Goal: Information Seeking & Learning: Check status

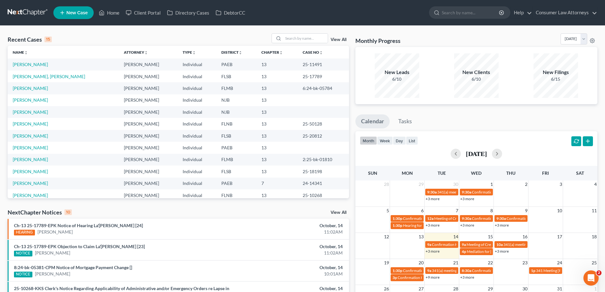
click at [431, 250] on link "+3 more" at bounding box center [432, 251] width 14 height 5
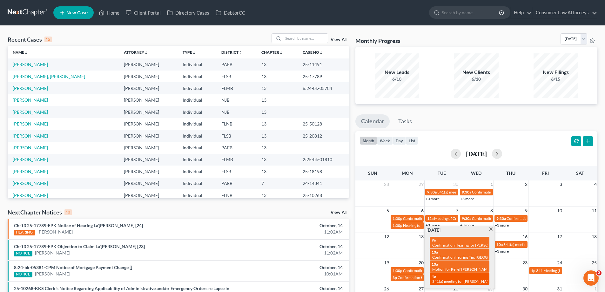
click at [457, 279] on span "341(a) meeting for [PERSON_NAME]" at bounding box center [462, 281] width 61 height 5
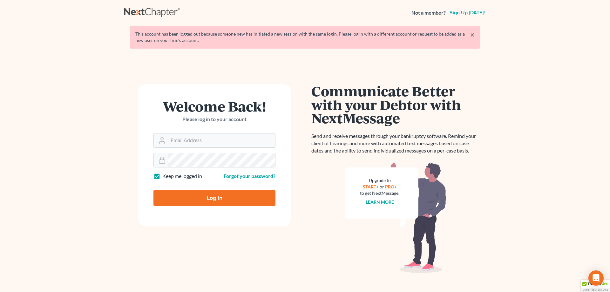
type input "[EMAIL_ADDRESS][DOMAIN_NAME]"
click at [206, 197] on input "Log In" at bounding box center [214, 198] width 122 height 16
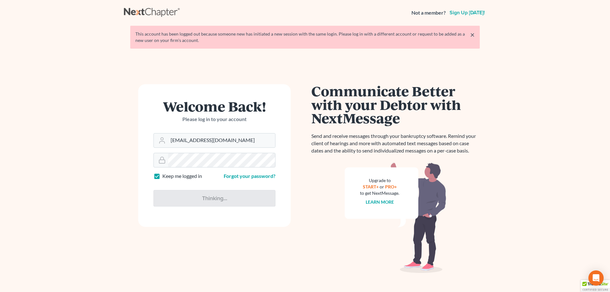
type input "Thinking..."
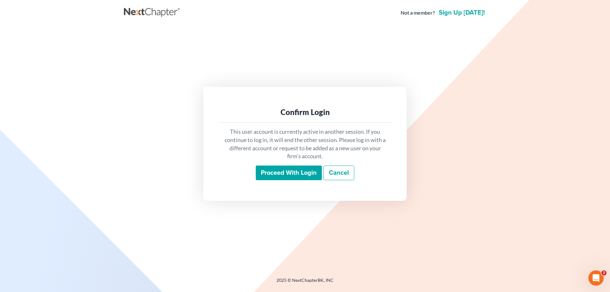
click at [282, 179] on input "Proceed with login" at bounding box center [289, 172] width 66 height 15
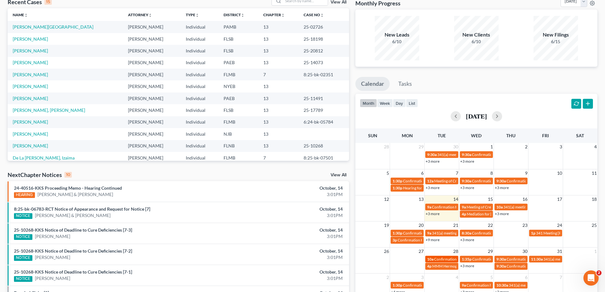
scroll to position [95, 0]
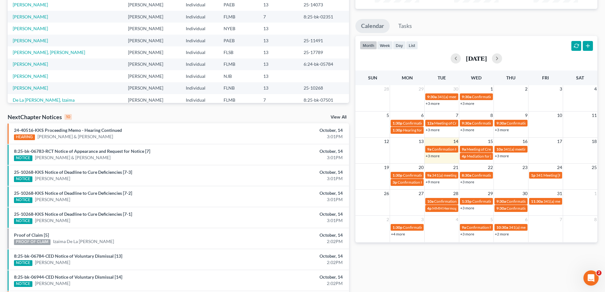
click at [432, 156] on link "+3 more" at bounding box center [432, 155] width 14 height 5
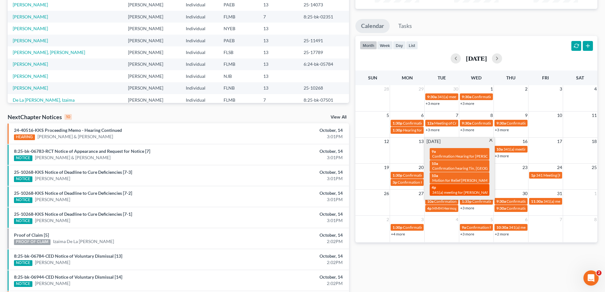
click at [443, 189] on div "4p 341(a) meeting for Vitaliy Tkachuk" at bounding box center [459, 190] width 56 height 10
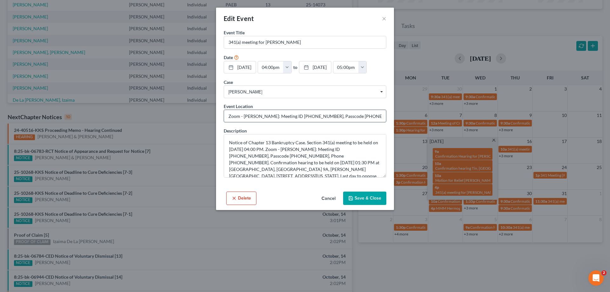
drag, startPoint x: 283, startPoint y: 128, endPoint x: 309, endPoint y: 126, distance: 26.7
click at [309, 122] on input "Zoom - [PERSON_NAME]: Meeting ID [PHONE_NUMBER], Passcode [PHONE_NUMBER], Phone…" at bounding box center [305, 116] width 162 height 12
drag, startPoint x: 330, startPoint y: 129, endPoint x: 356, endPoint y: 129, distance: 25.1
click at [356, 122] on input "Zoom - [PERSON_NAME]: Meeting ID [PHONE_NUMBER], Passcode [PHONE_NUMBER], Phone…" at bounding box center [305, 116] width 162 height 12
click at [328, 205] on button "Cancel" at bounding box center [328, 198] width 24 height 13
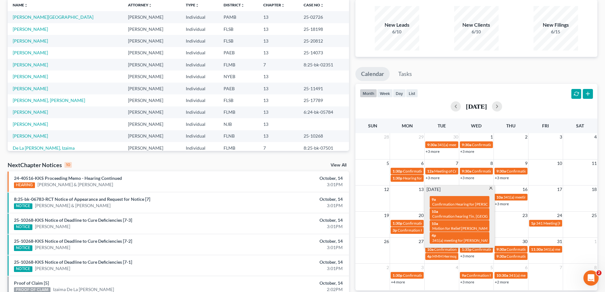
scroll to position [0, 0]
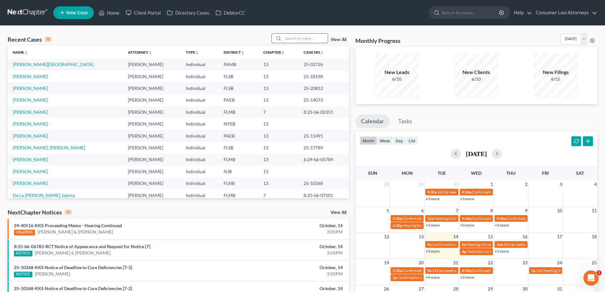
click at [297, 36] on input "search" at bounding box center [305, 38] width 44 height 9
click at [305, 37] on input "search" at bounding box center [305, 38] width 44 height 9
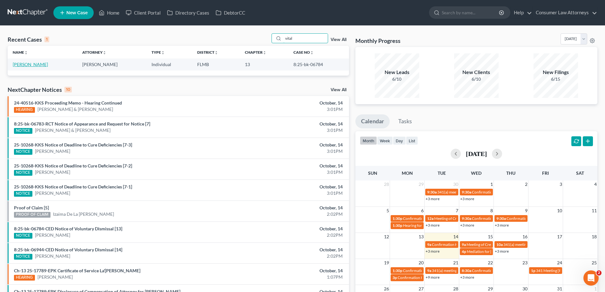
type input "vital"
click at [18, 65] on link "[PERSON_NAME]" at bounding box center [30, 64] width 35 height 5
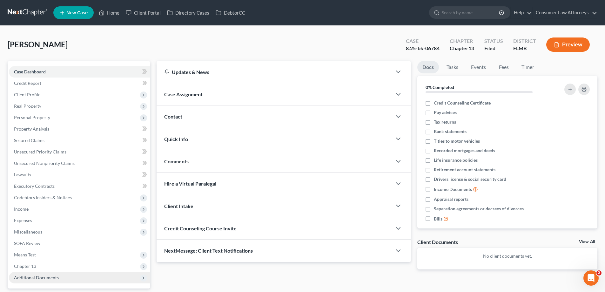
click at [31, 277] on span "Additional Documents" at bounding box center [36, 277] width 45 height 5
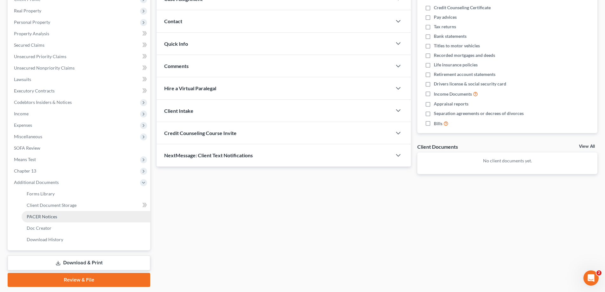
click at [48, 218] on span "PACER Notices" at bounding box center [42, 216] width 30 height 5
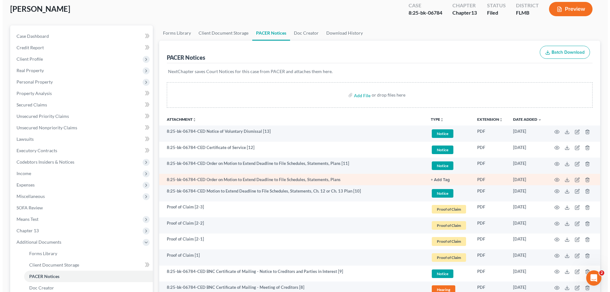
scroll to position [95, 0]
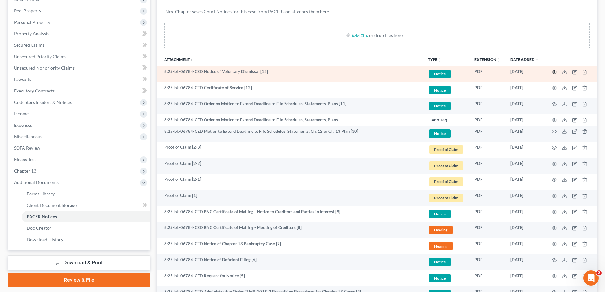
click at [554, 71] on circle "button" at bounding box center [553, 71] width 1 height 1
